Goal: Information Seeking & Learning: Compare options

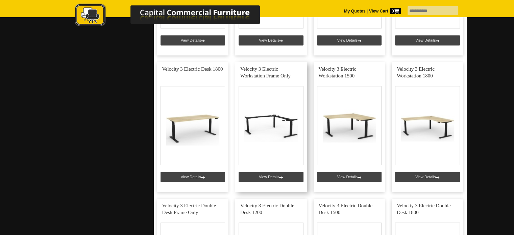
scroll to position [939, 0]
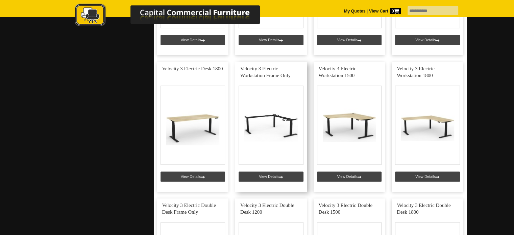
click at [274, 172] on link at bounding box center [271, 127] width 72 height 130
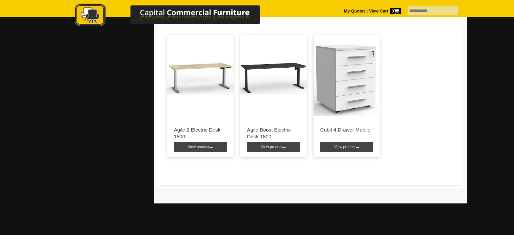
scroll to position [574, 0]
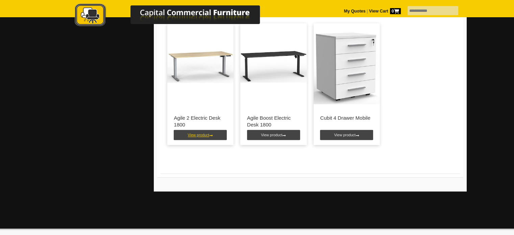
drag, startPoint x: 188, startPoint y: 54, endPoint x: 186, endPoint y: 137, distance: 83.8
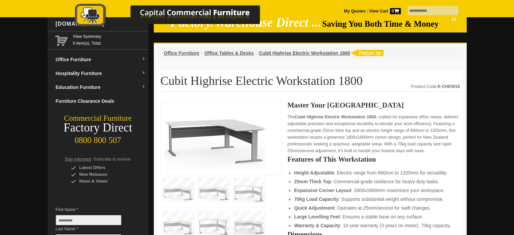
scroll to position [0, 0]
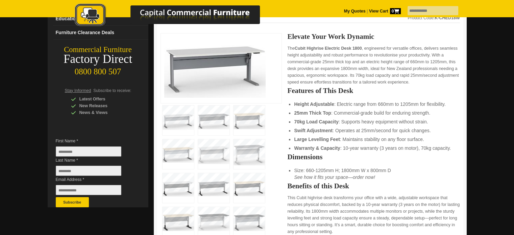
scroll to position [101, 0]
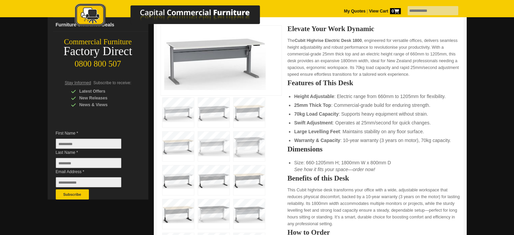
click at [219, 147] on img at bounding box center [213, 146] width 31 height 30
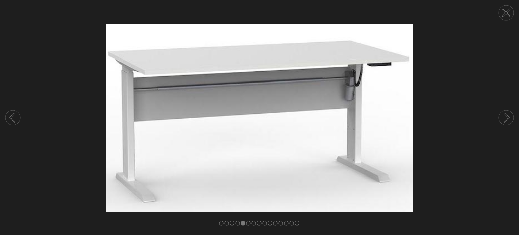
click at [505, 13] on icon at bounding box center [506, 13] width 6 height 6
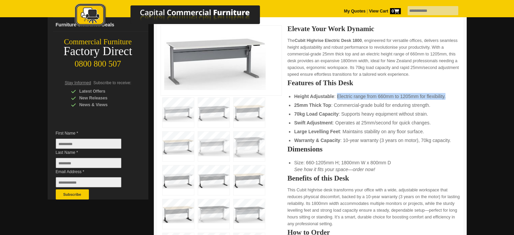
drag, startPoint x: 448, startPoint y: 94, endPoint x: 336, endPoint y: 90, distance: 112.2
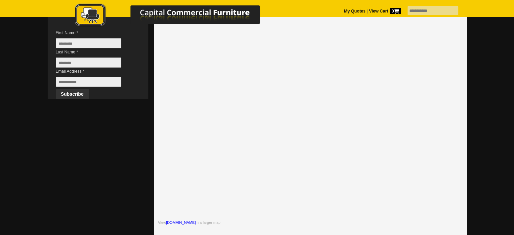
scroll to position [203, 0]
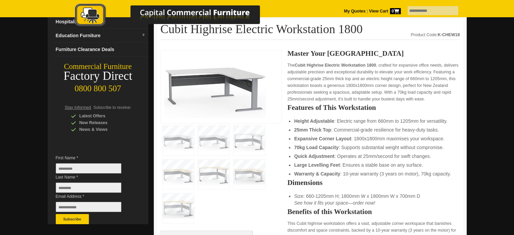
scroll to position [101, 0]
